Goal: Browse casually

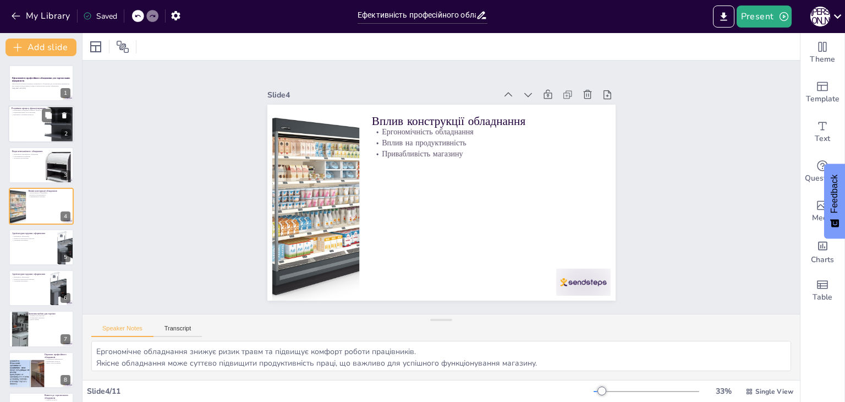
click at [35, 110] on p "Професійне обладнання оптимізує процеси" at bounding box center [41, 111] width 59 height 2
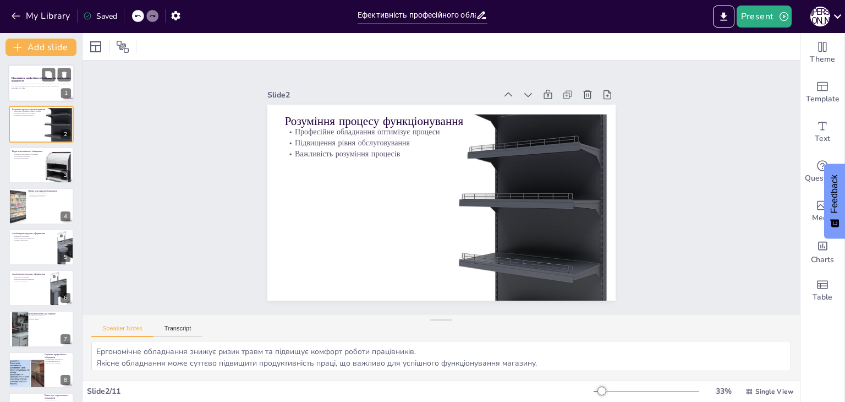
click at [45, 90] on div "Презентація розглядає важливість професійного обладнання для торговельних підпр…" at bounding box center [41, 86] width 59 height 8
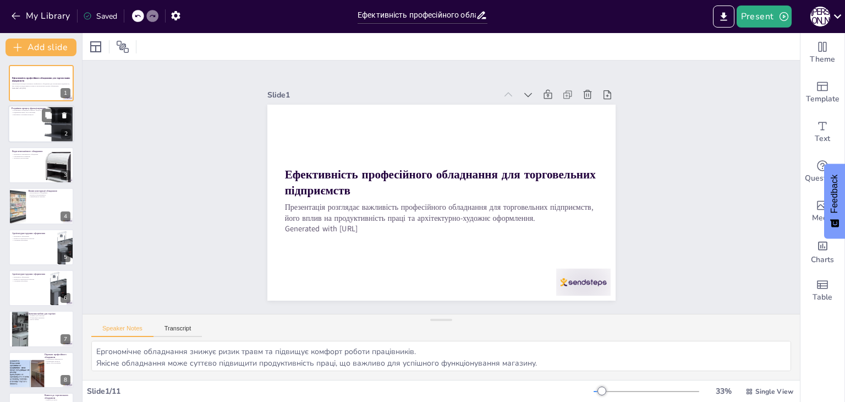
click at [25, 118] on div at bounding box center [41, 124] width 66 height 37
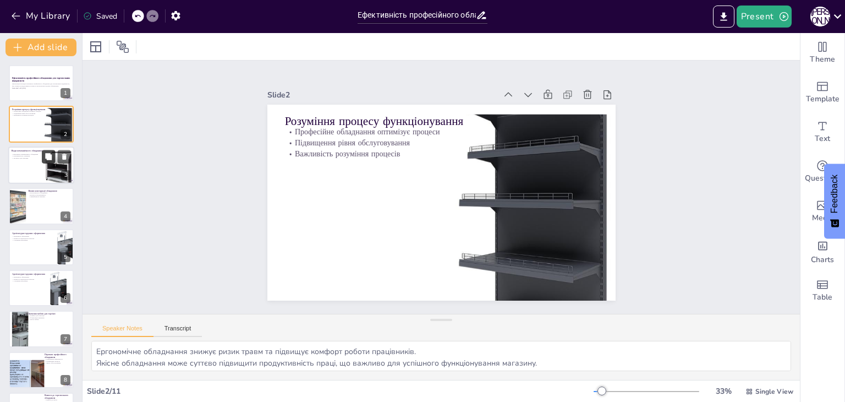
click at [46, 157] on icon at bounding box center [48, 156] width 7 height 7
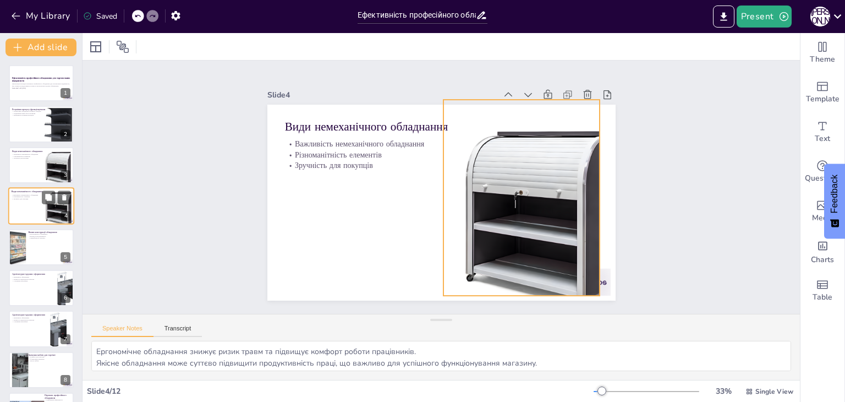
click at [50, 209] on div at bounding box center [62, 207] width 40 height 40
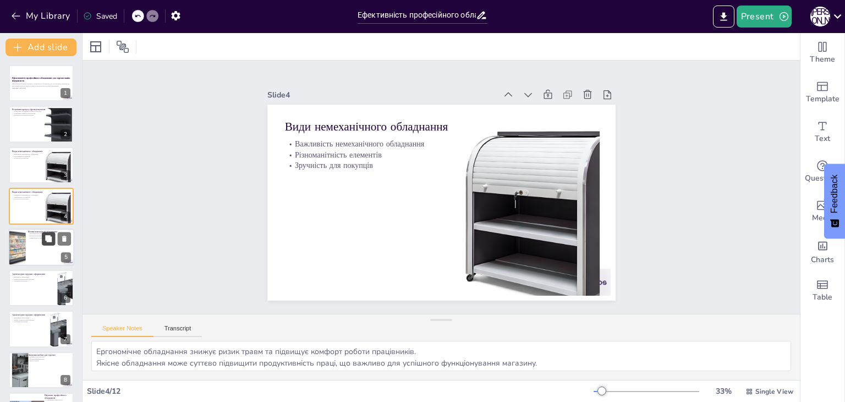
click at [45, 244] on button at bounding box center [48, 238] width 13 height 13
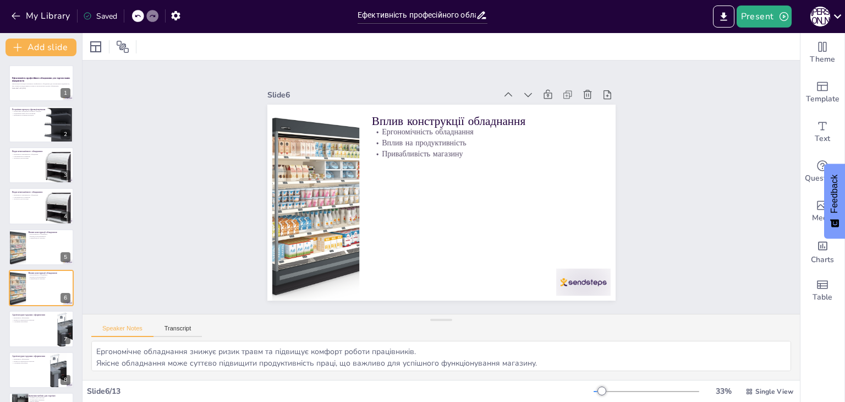
scroll to position [59, 0]
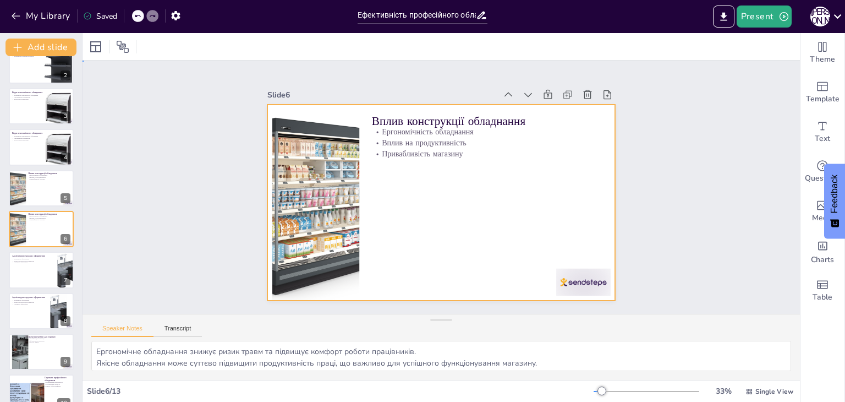
click at [504, 185] on div at bounding box center [442, 203] width 348 height 196
click at [37, 269] on div at bounding box center [41, 270] width 65 height 36
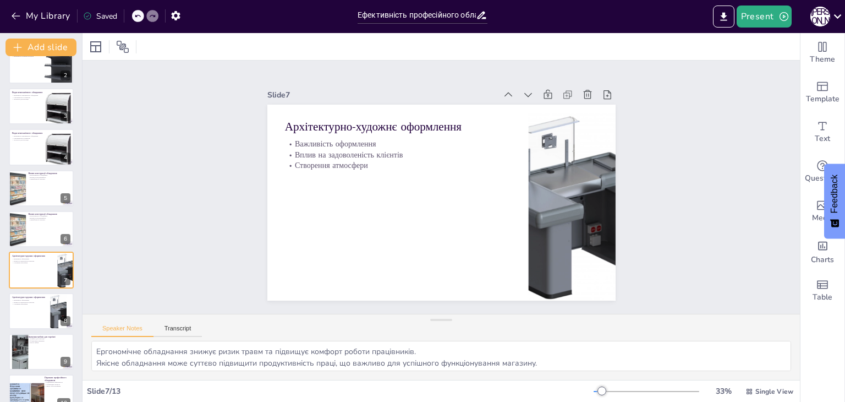
scroll to position [100, 0]
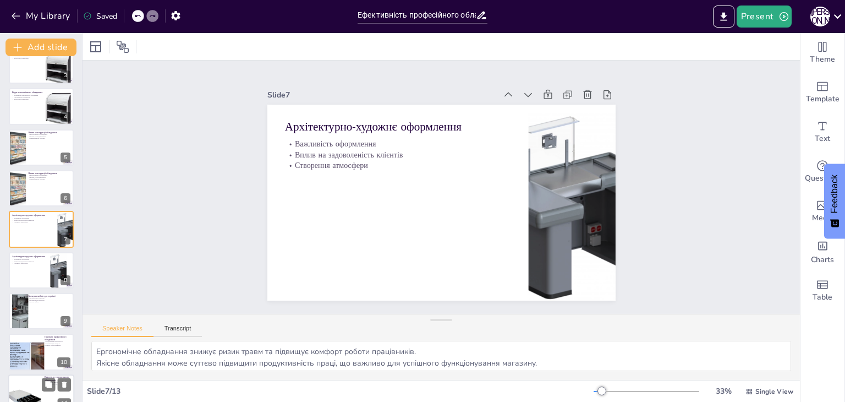
click at [29, 310] on div at bounding box center [41, 311] width 65 height 36
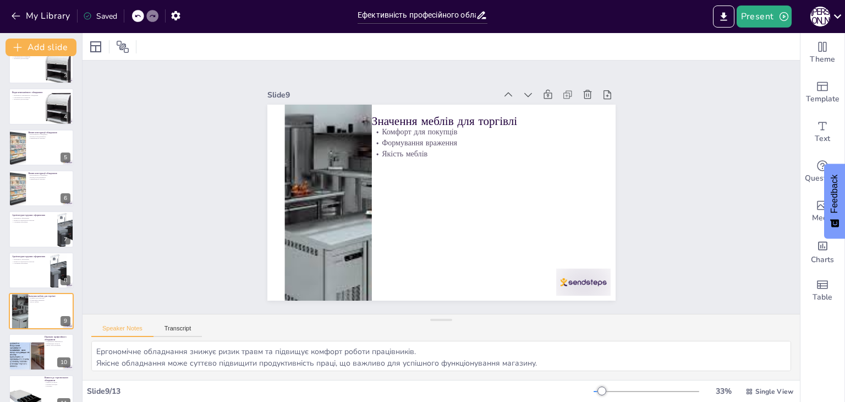
scroll to position [182, 0]
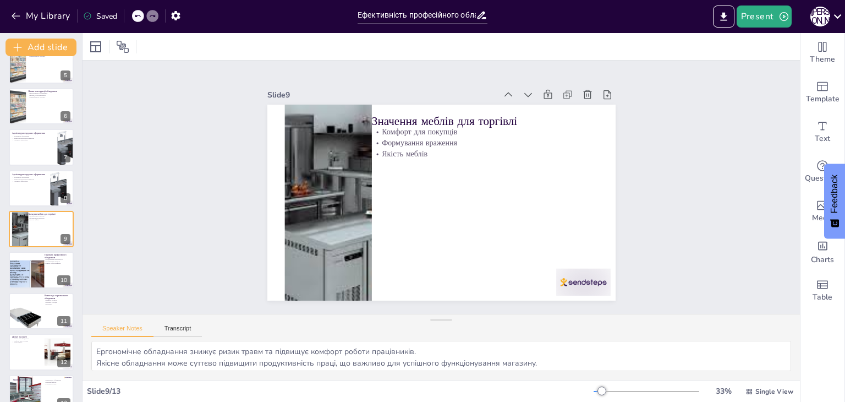
click at [33, 270] on div at bounding box center [29, 270] width 48 height 36
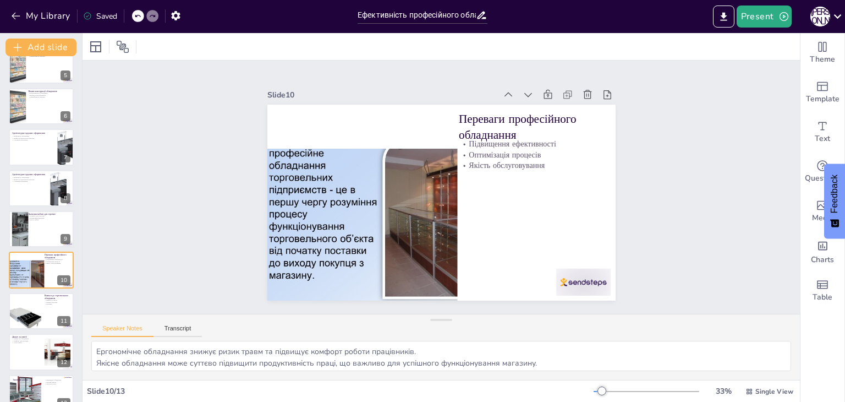
scroll to position [200, 0]
